Goal: Transaction & Acquisition: Obtain resource

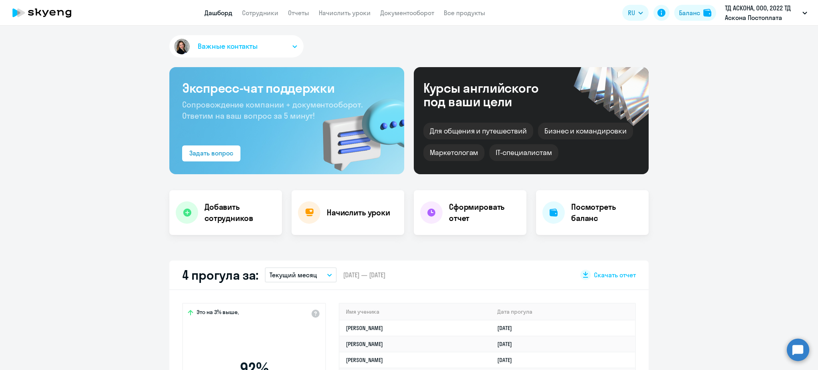
select select "30"
click at [264, 19] on app-header "Дашборд Сотрудники Отчеты Начислить уроки Документооборот Все продукты Дашборд …" at bounding box center [409, 13] width 818 height 26
click at [262, 16] on link "Сотрудники" at bounding box center [260, 13] width 36 height 8
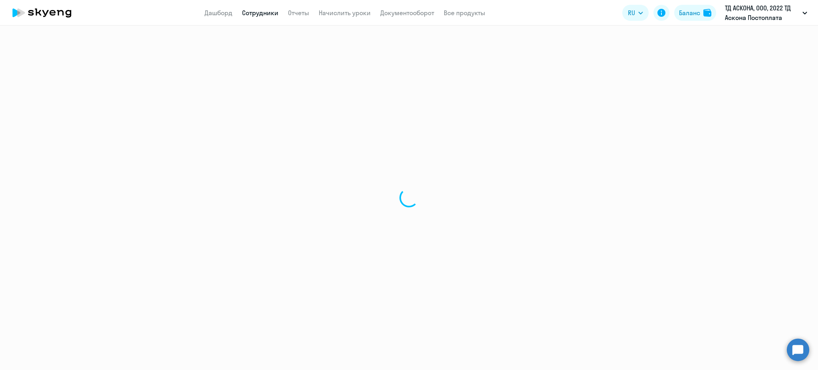
select select "30"
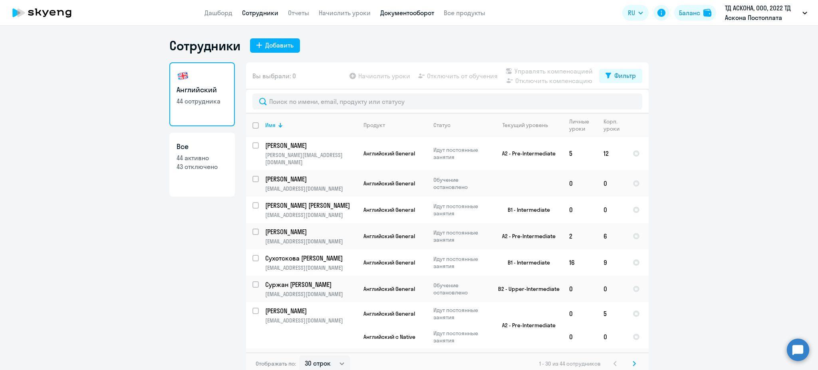
click at [422, 10] on link "Документооборот" at bounding box center [407, 13] width 54 height 8
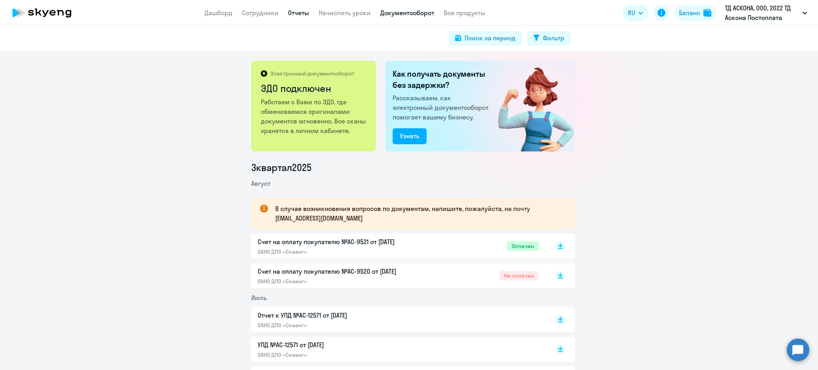
click at [288, 13] on link "Отчеты" at bounding box center [298, 13] width 21 height 8
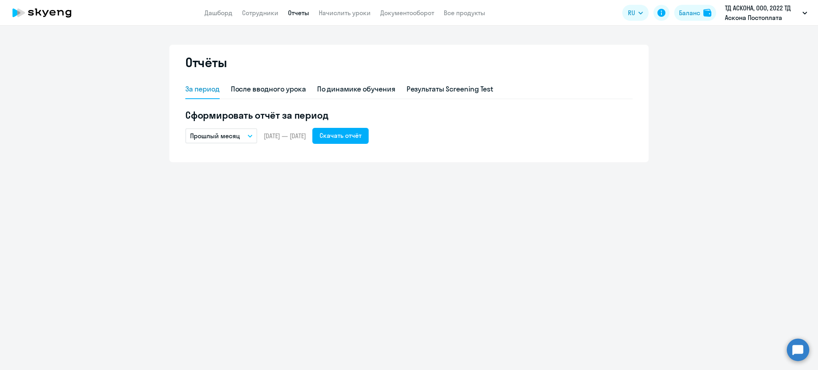
click at [227, 141] on button "Прошлый месяц" at bounding box center [221, 135] width 72 height 15
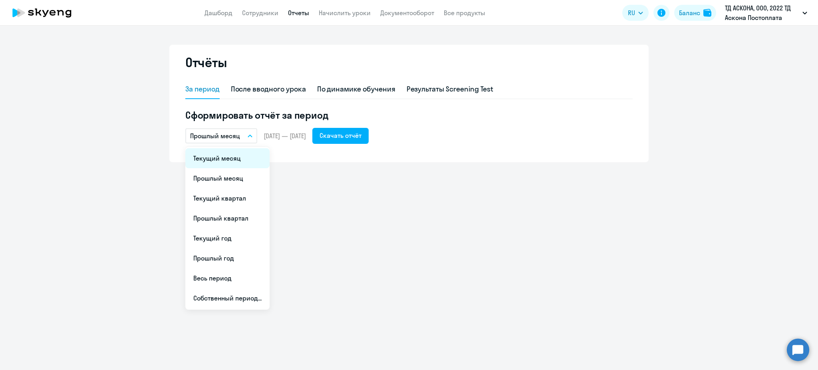
click at [223, 160] on li "Текущий месяц" at bounding box center [227, 158] width 84 height 20
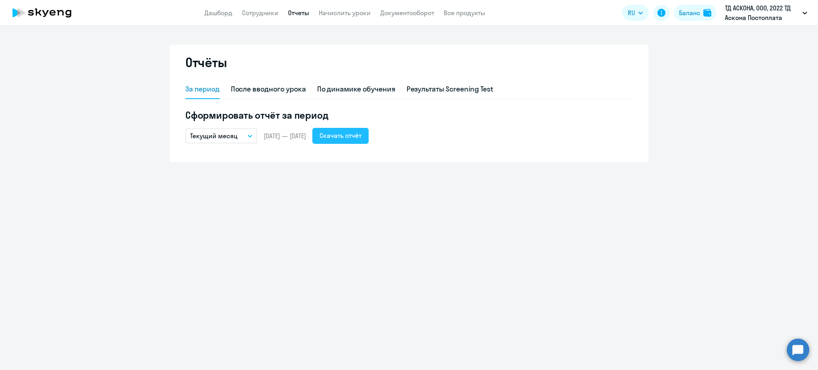
click at [348, 135] on div "Скачать отчёт" at bounding box center [340, 136] width 42 height 10
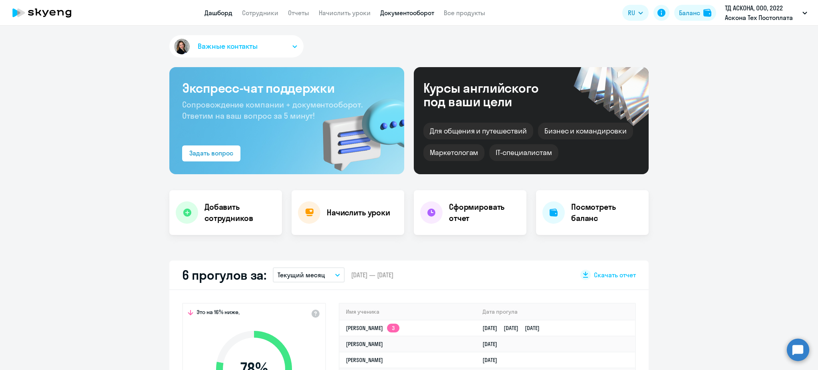
click at [392, 16] on link "Документооборот" at bounding box center [407, 13] width 54 height 8
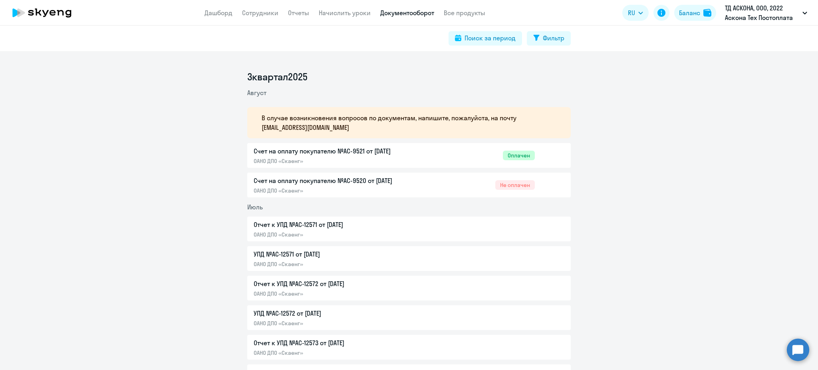
click at [328, 8] on app-menu-item-link "Начислить уроки" at bounding box center [345, 13] width 52 height 10
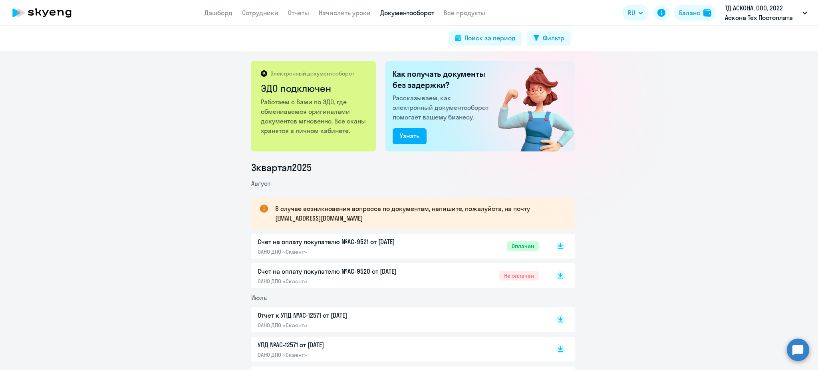
drag, startPoint x: 273, startPoint y: 6, endPoint x: 283, endPoint y: 11, distance: 11.2
click at [279, 10] on app-header "Дашборд Сотрудники Отчеты Начислить уроки Документооборот Все продукты Дашборд …" at bounding box center [409, 13] width 818 height 26
click at [291, 15] on link "Отчеты" at bounding box center [298, 13] width 21 height 8
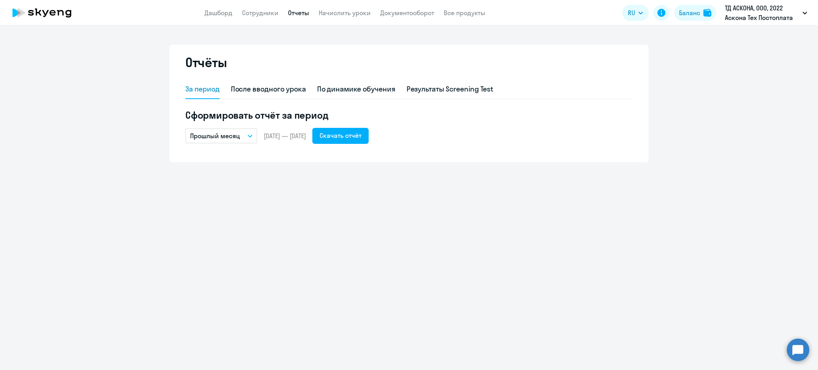
click at [238, 135] on p "Прошлый месяц" at bounding box center [215, 136] width 50 height 10
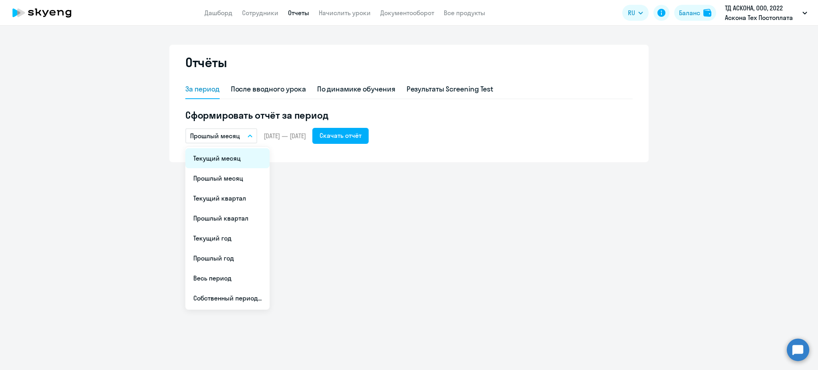
click at [226, 159] on li "Текущий месяц" at bounding box center [227, 158] width 84 height 20
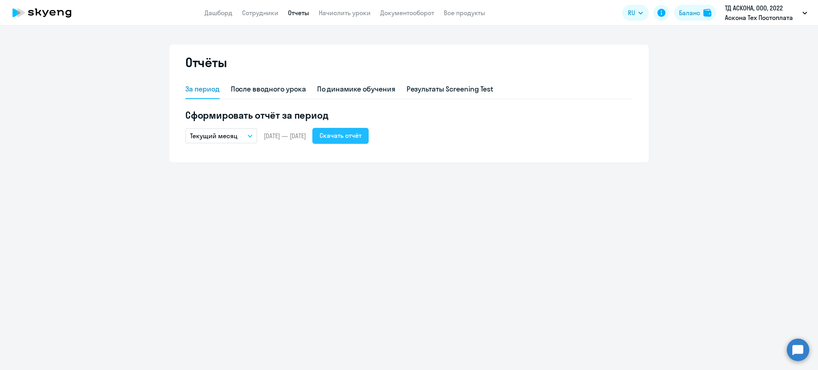
click at [354, 135] on div "Скачать отчёт" at bounding box center [340, 136] width 42 height 10
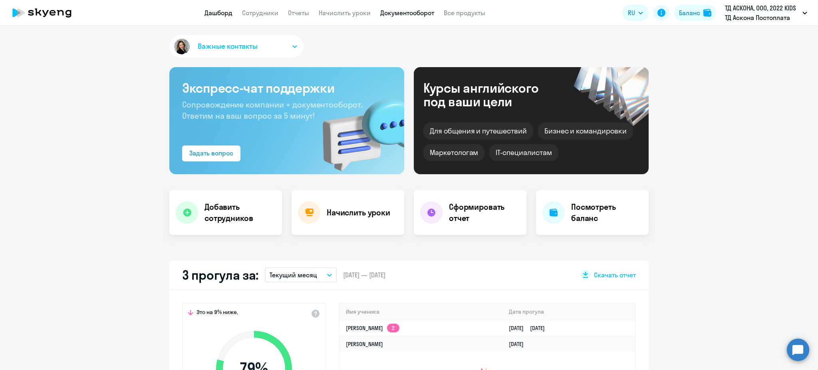
click at [424, 12] on link "Документооборот" at bounding box center [407, 13] width 54 height 8
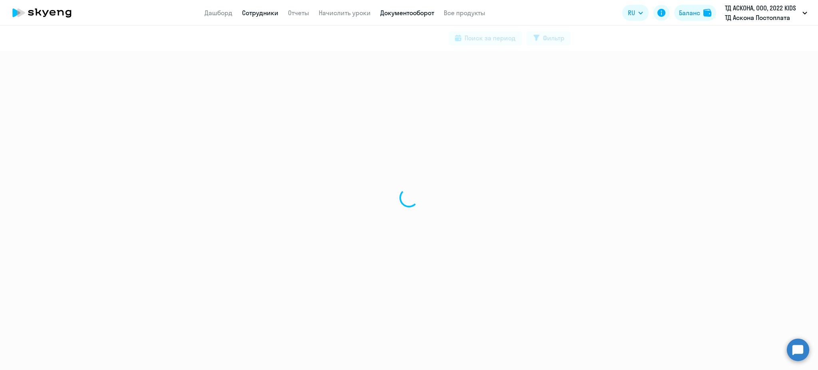
click at [350, 10] on link "Начислить уроки" at bounding box center [345, 13] width 52 height 8
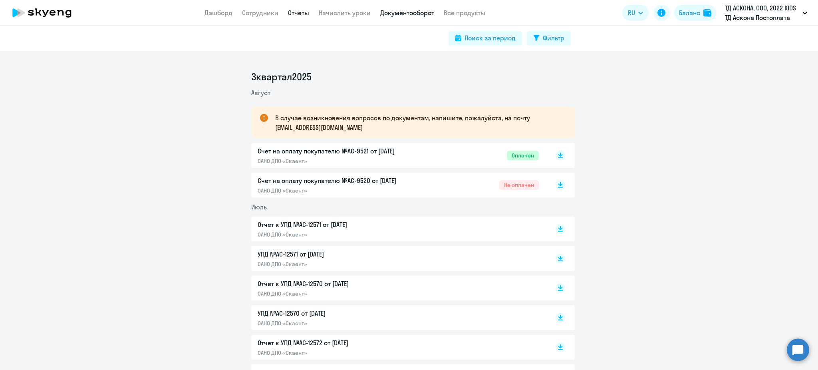
click at [292, 13] on link "Отчеты" at bounding box center [298, 13] width 21 height 8
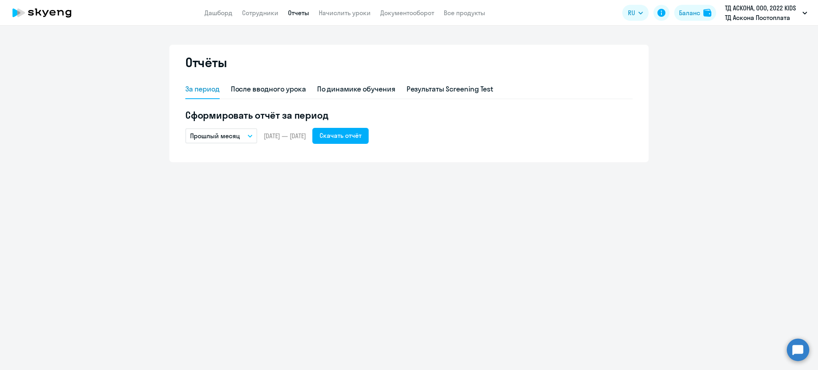
click at [240, 138] on button "Прошлый месяц" at bounding box center [221, 135] width 72 height 15
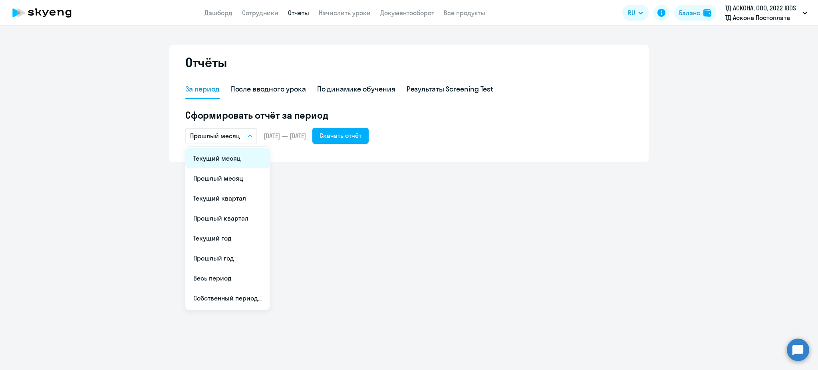
click at [219, 157] on li "Текущий месяц" at bounding box center [227, 158] width 84 height 20
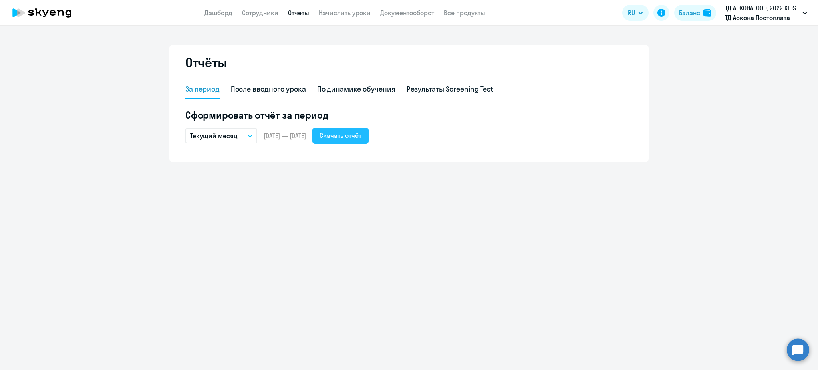
click at [361, 137] on div "Скачать отчёт" at bounding box center [340, 136] width 42 height 10
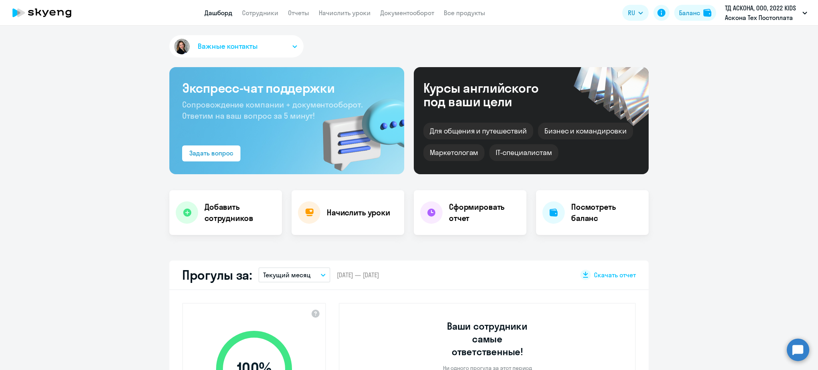
select select "30"
click at [267, 14] on link "Сотрудники" at bounding box center [260, 13] width 36 height 8
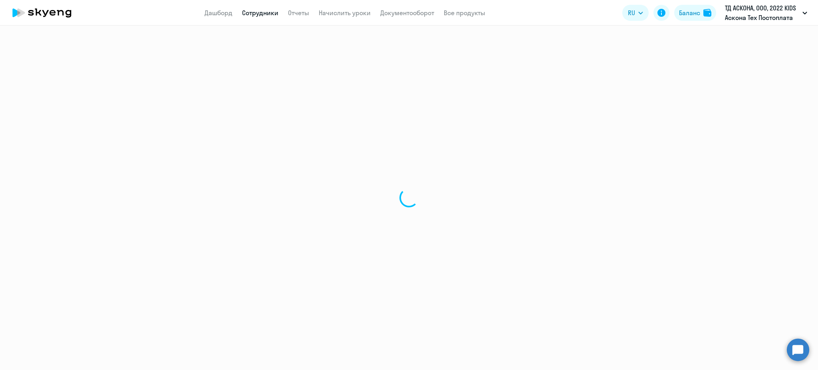
select select "30"
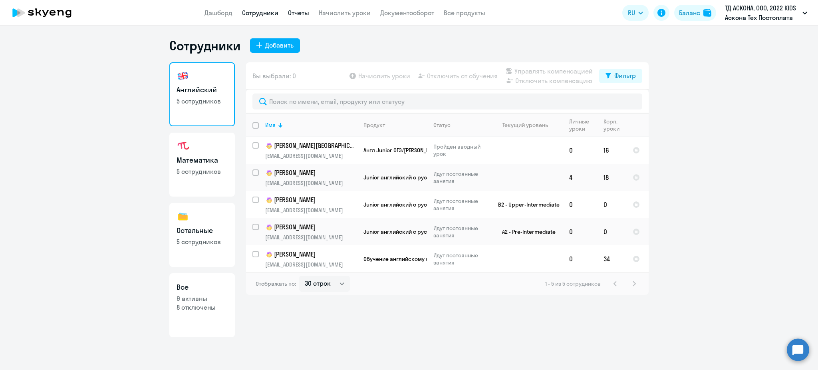
click at [291, 9] on link "Отчеты" at bounding box center [298, 13] width 21 height 8
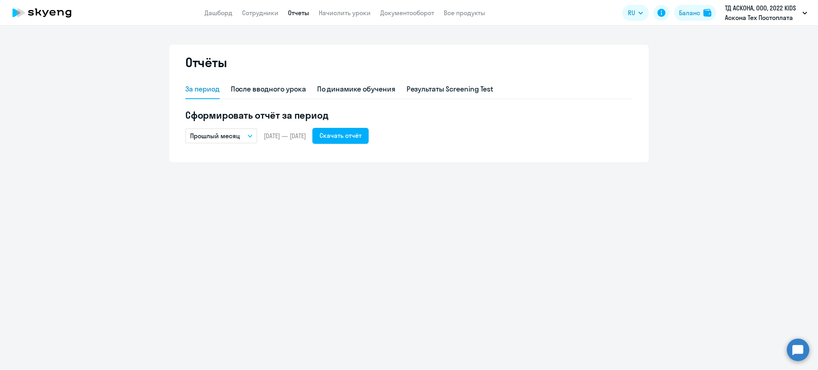
click at [244, 133] on button "Прошлый месяц" at bounding box center [221, 135] width 72 height 15
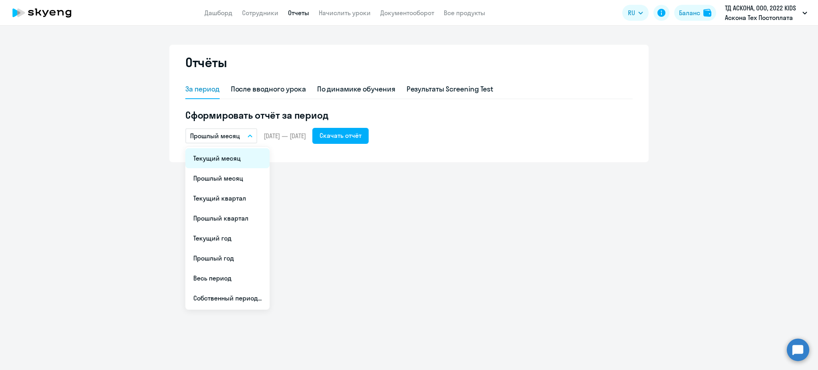
click at [213, 154] on li "Текущий месяц" at bounding box center [227, 158] width 84 height 20
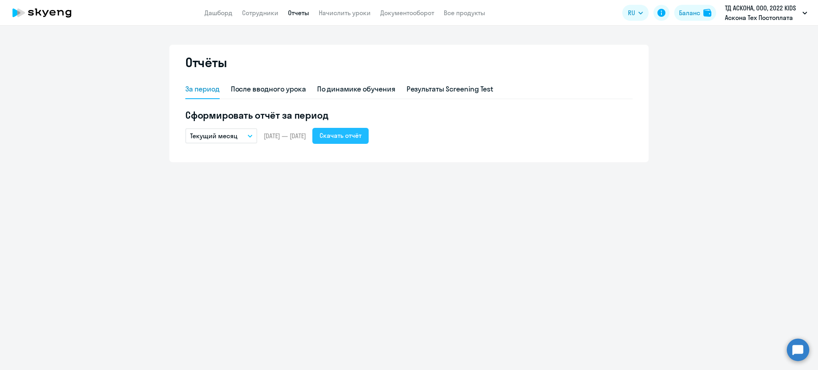
click at [350, 139] on div "Скачать отчёт" at bounding box center [340, 136] width 42 height 10
